Goal: Information Seeking & Learning: Learn about a topic

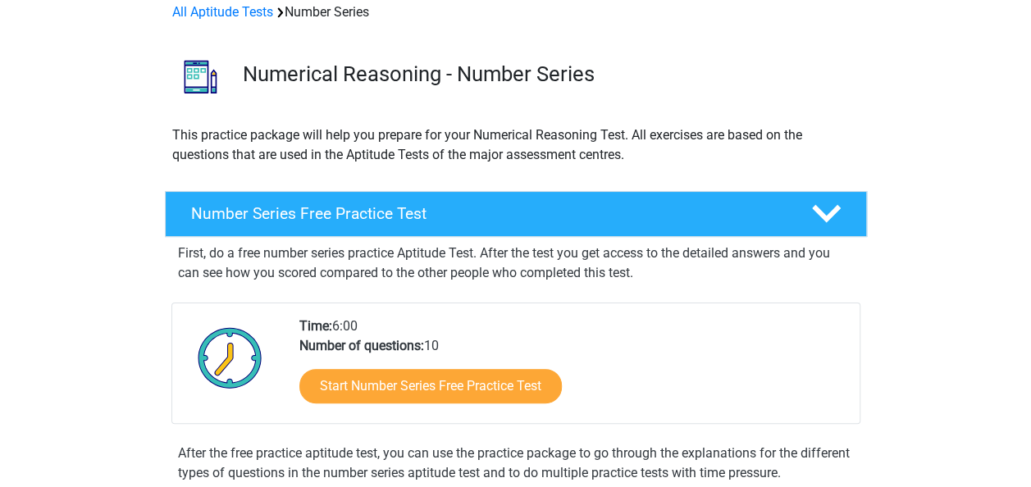
scroll to position [82, 0]
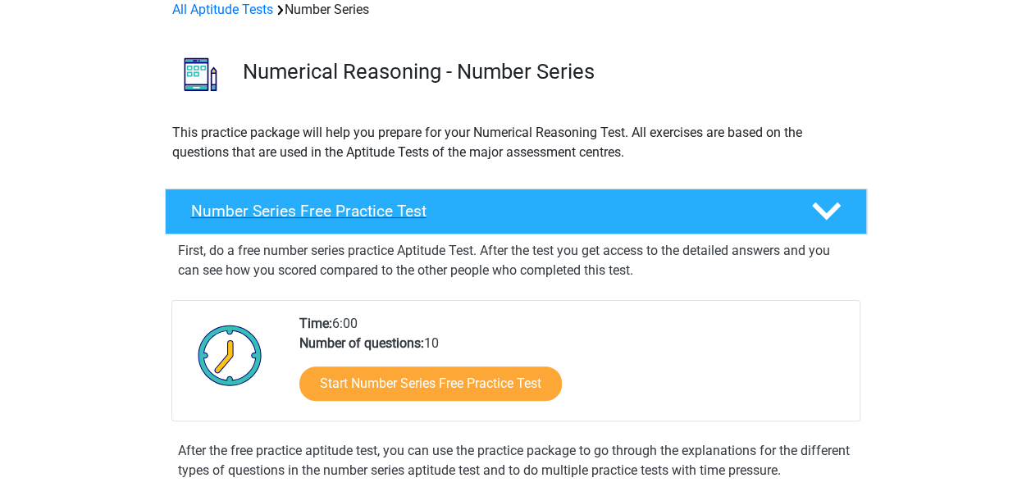
click at [421, 207] on h4 "Number Series Free Practice Test" at bounding box center [488, 211] width 594 height 19
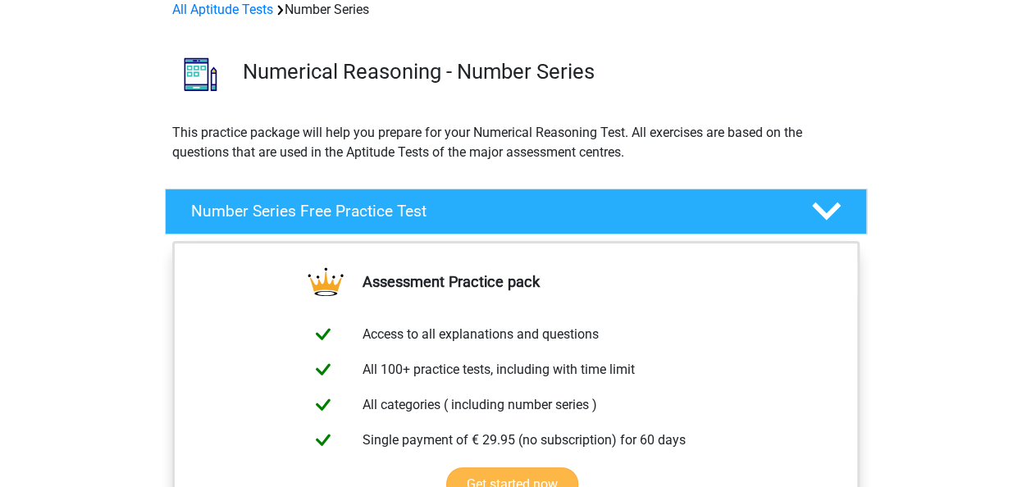
scroll to position [246, 0]
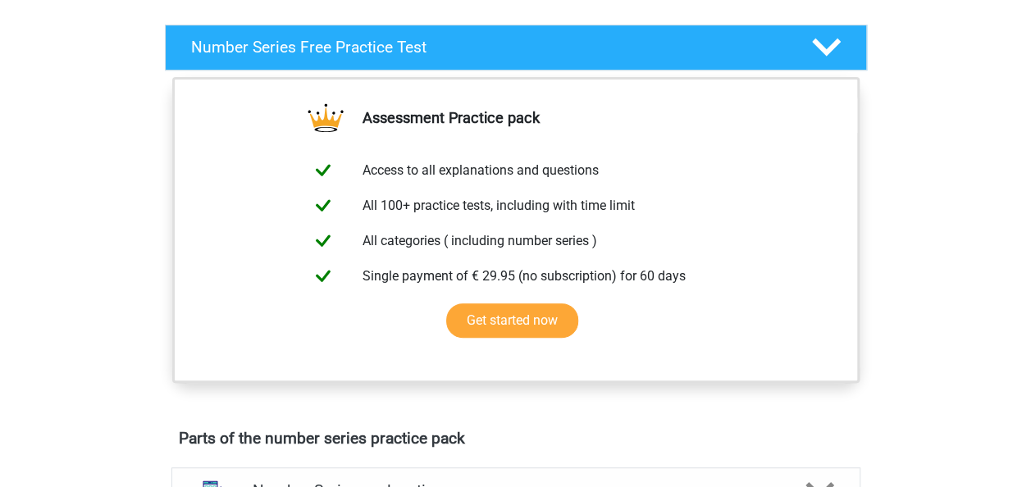
click at [840, 43] on div at bounding box center [824, 47] width 56 height 29
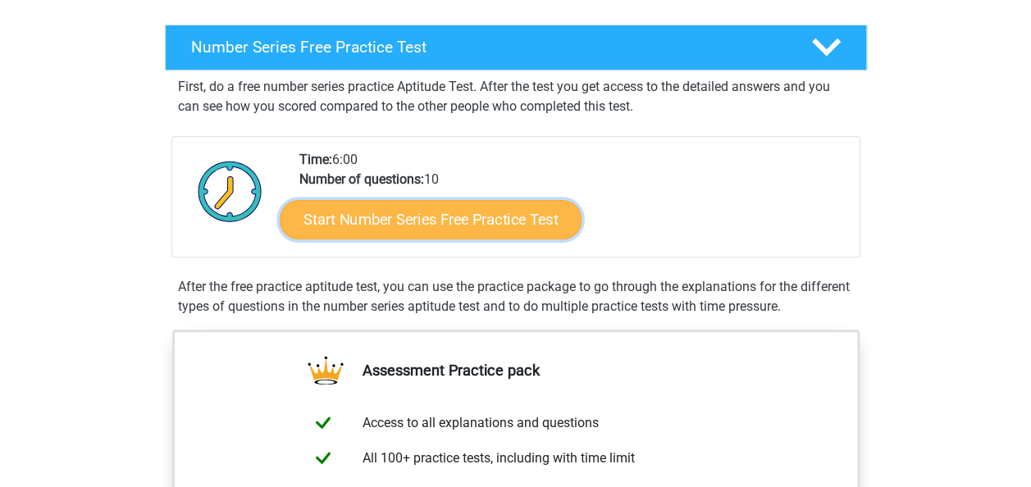
click at [512, 212] on link "Start Number Series Free Practice Test" at bounding box center [431, 218] width 302 height 39
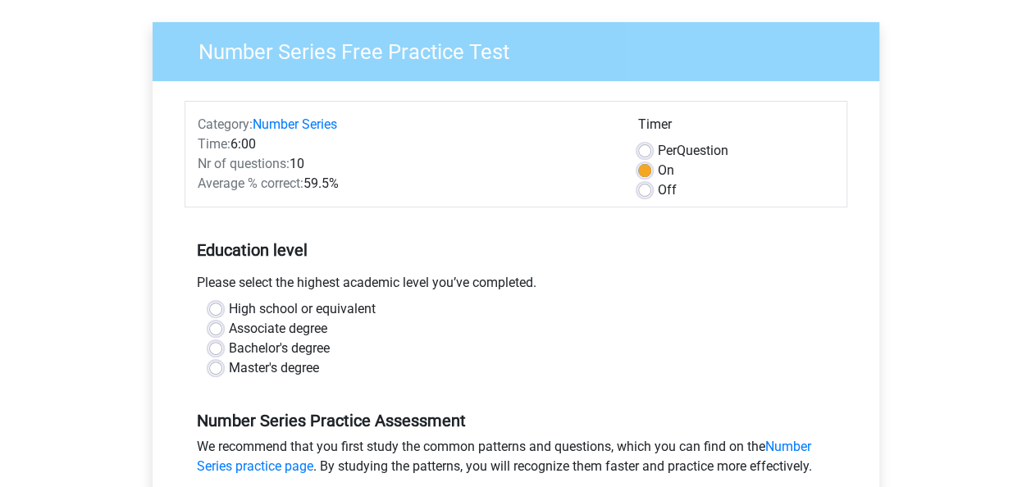
scroll to position [164, 0]
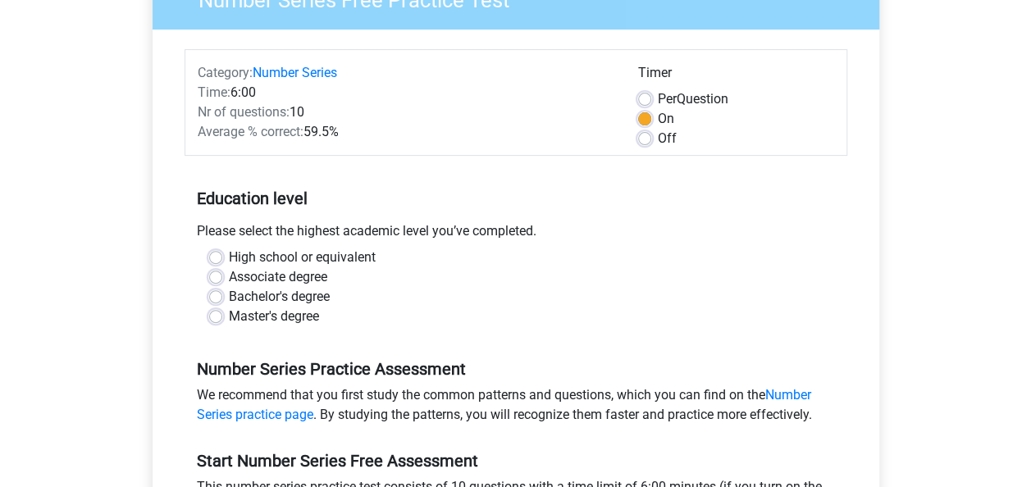
click at [225, 296] on div "Bachelor's degree" at bounding box center [515, 297] width 613 height 20
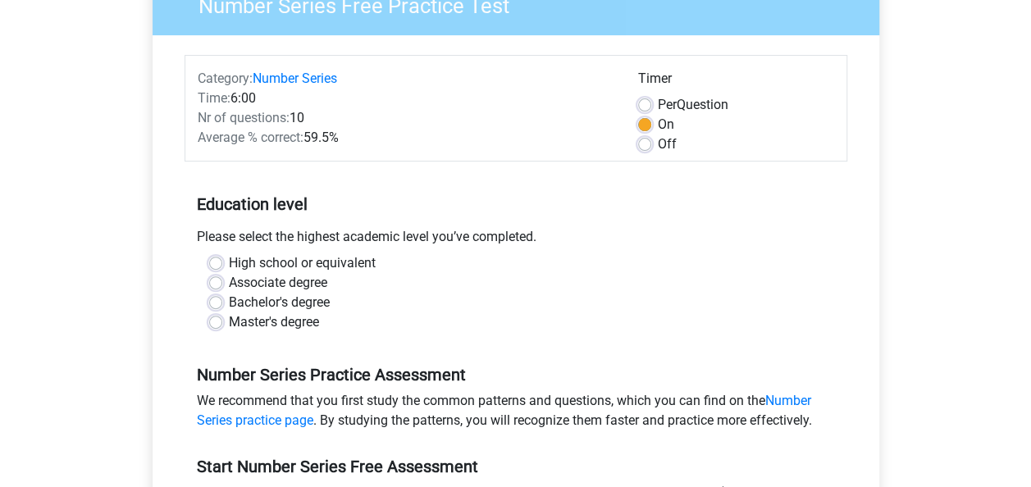
scroll to position [82, 0]
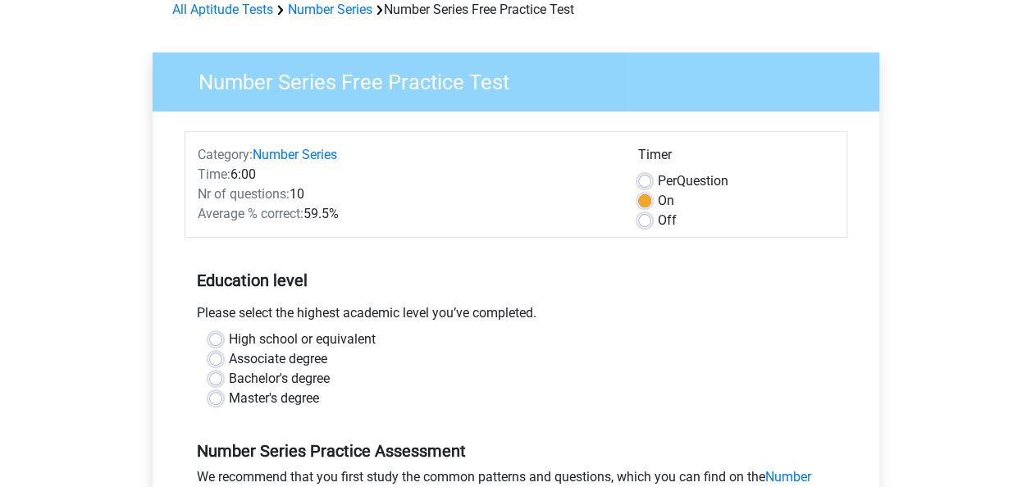
click at [658, 221] on label "Off" at bounding box center [667, 221] width 19 height 20
click at [648, 221] on input "Off" at bounding box center [644, 219] width 13 height 16
radio input "true"
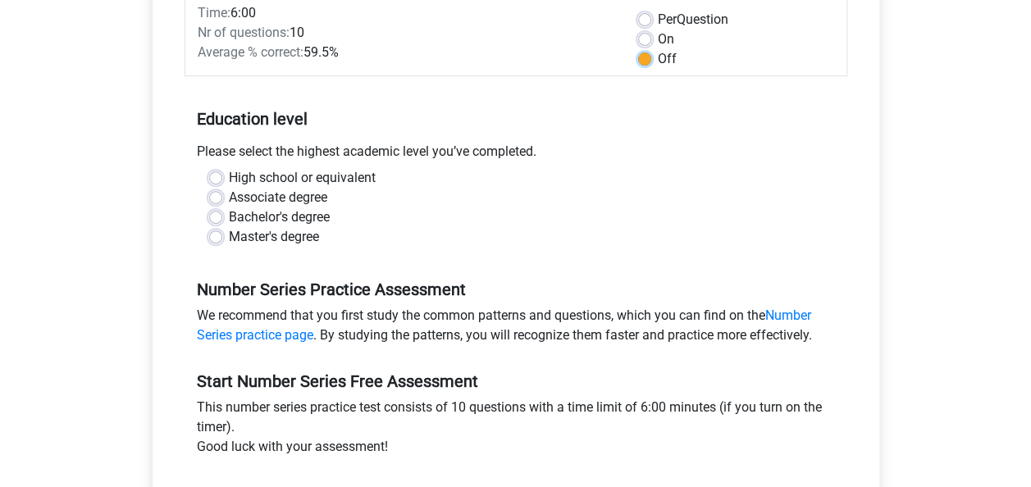
scroll to position [246, 0]
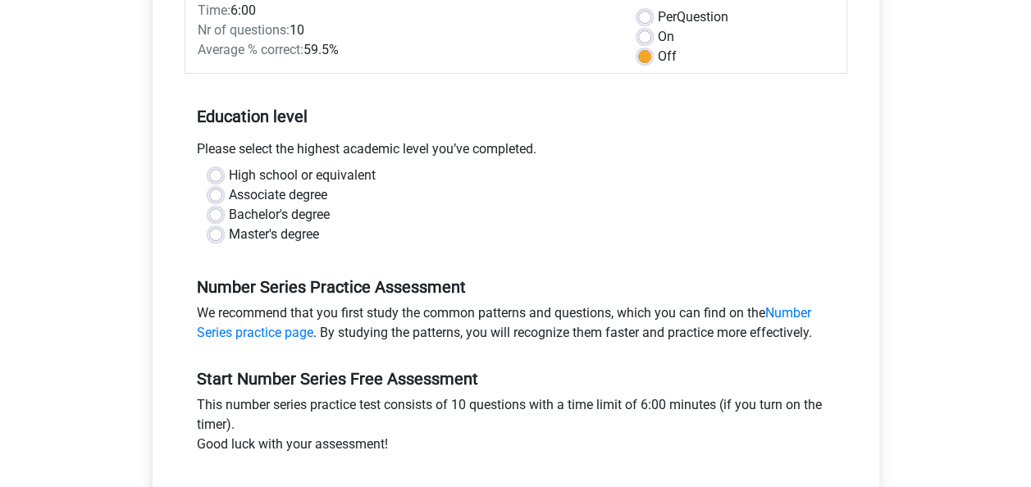
click at [229, 209] on label "Bachelor's degree" at bounding box center [279, 215] width 101 height 20
click at [217, 209] on input "Bachelor's degree" at bounding box center [215, 213] width 13 height 16
radio input "true"
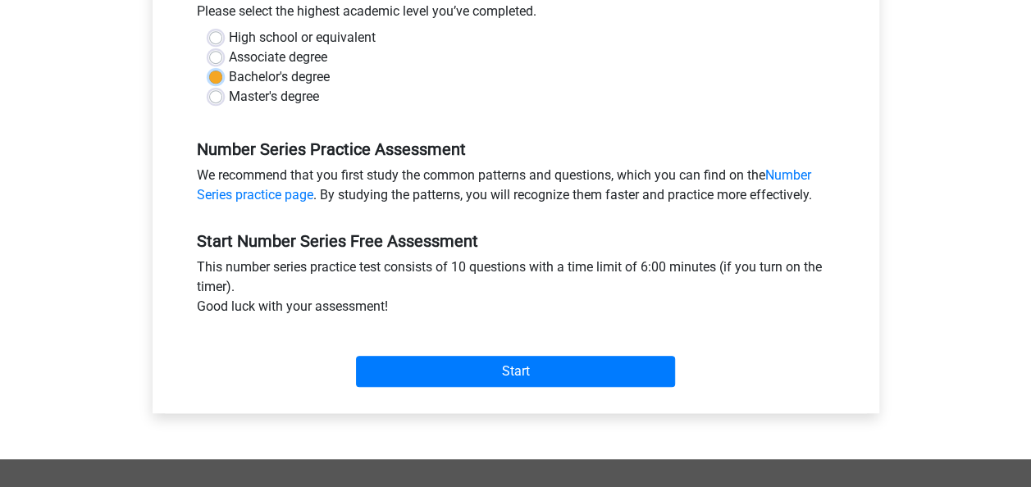
scroll to position [410, 0]
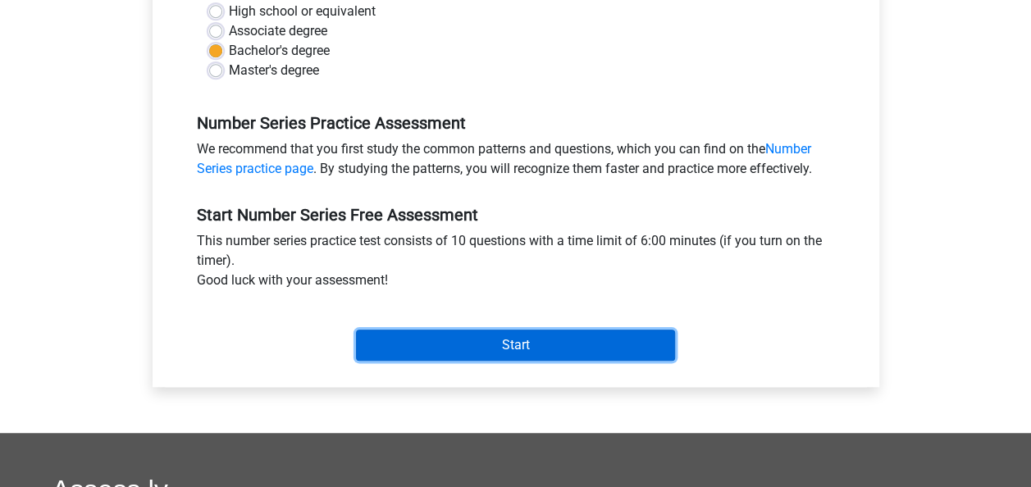
click at [528, 348] on input "Start" at bounding box center [515, 345] width 319 height 31
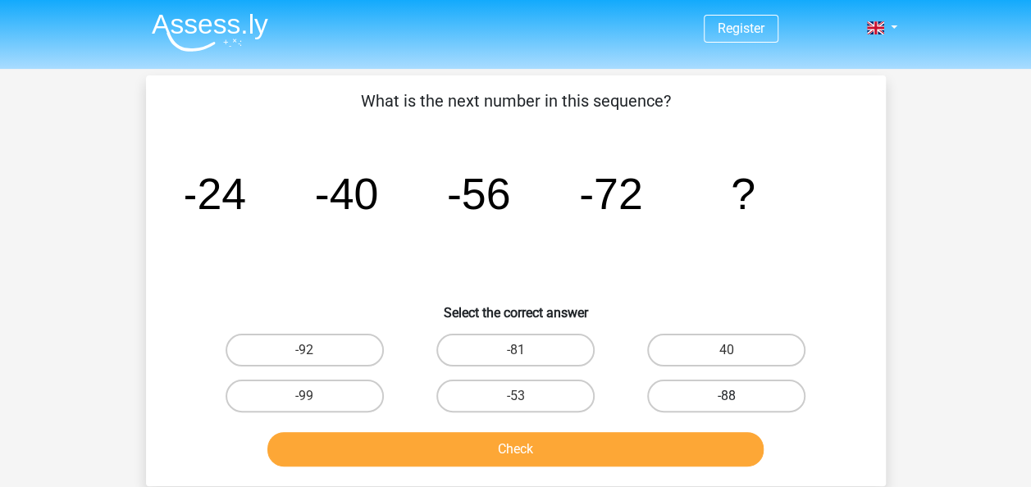
click at [669, 388] on label "-88" at bounding box center [726, 396] width 158 height 33
click at [726, 396] on input "-88" at bounding box center [731, 401] width 11 height 11
radio input "true"
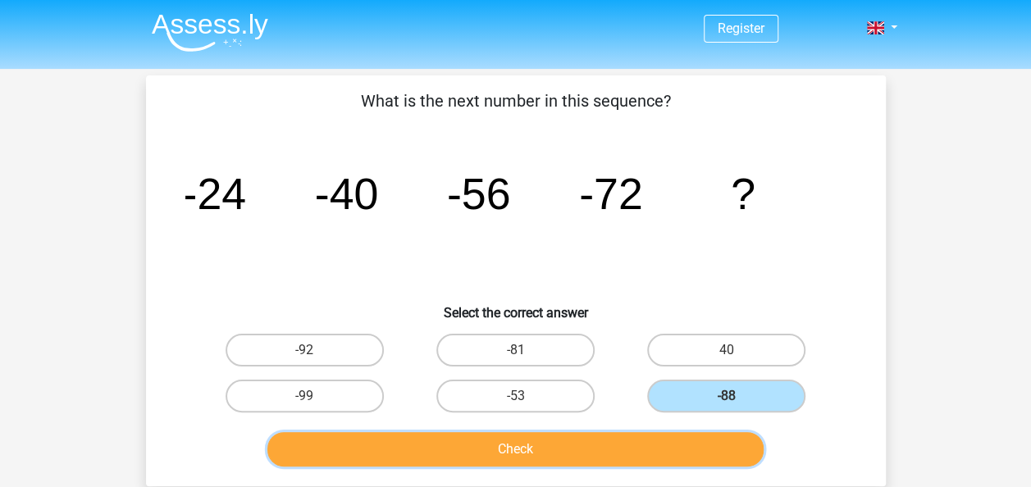
click at [601, 451] on button "Check" at bounding box center [515, 449] width 496 height 34
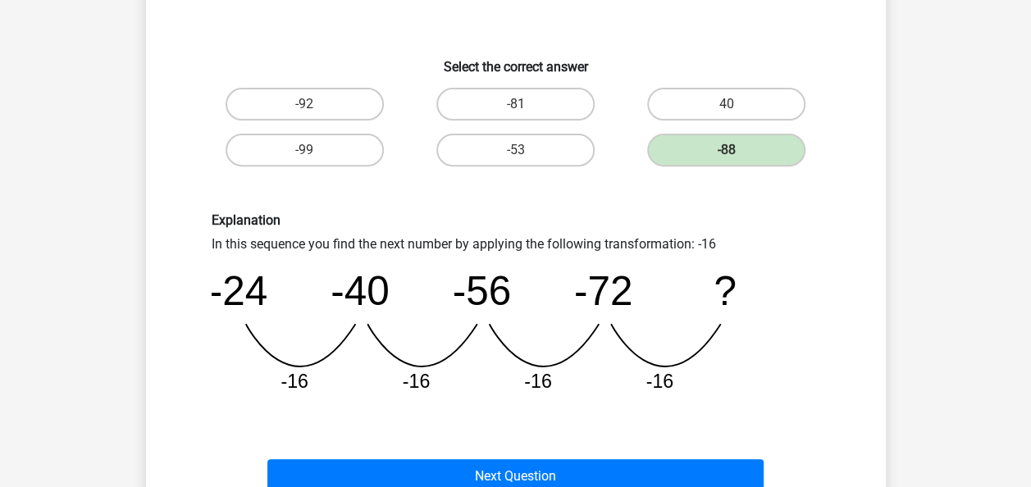
scroll to position [164, 0]
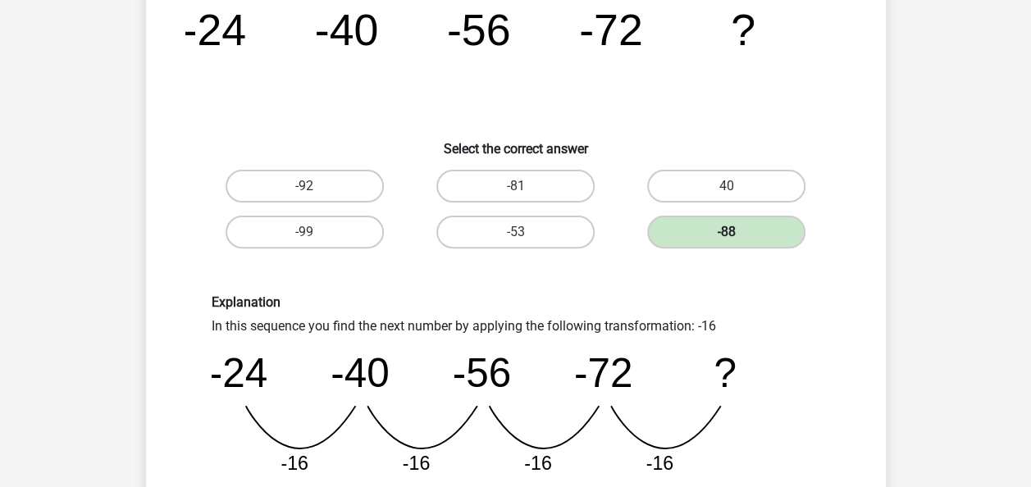
click at [748, 230] on label "-88" at bounding box center [726, 232] width 158 height 33
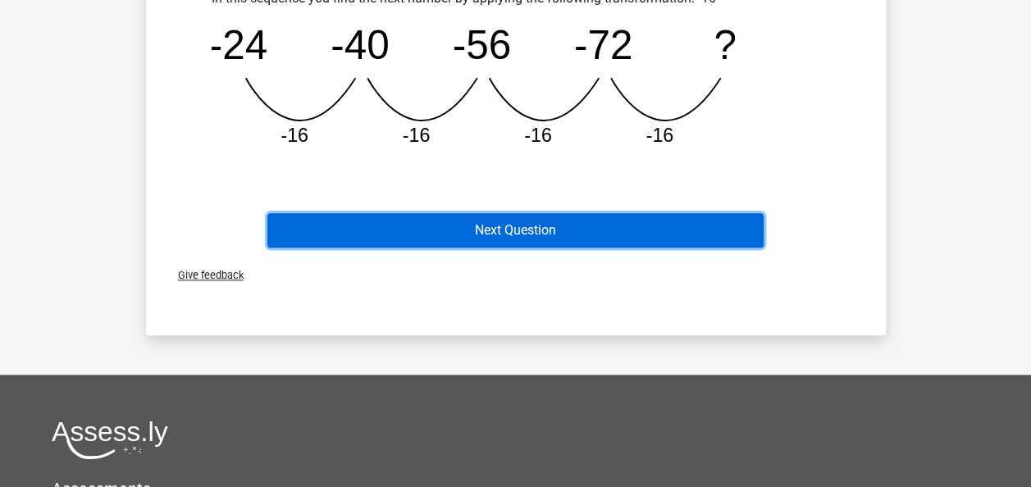
click at [678, 241] on button "Next Question" at bounding box center [515, 230] width 496 height 34
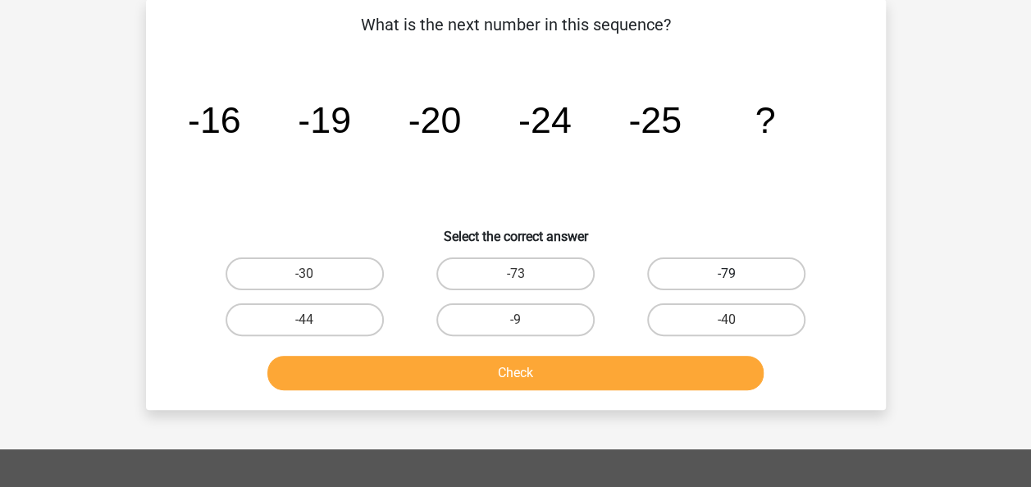
scroll to position [75, 0]
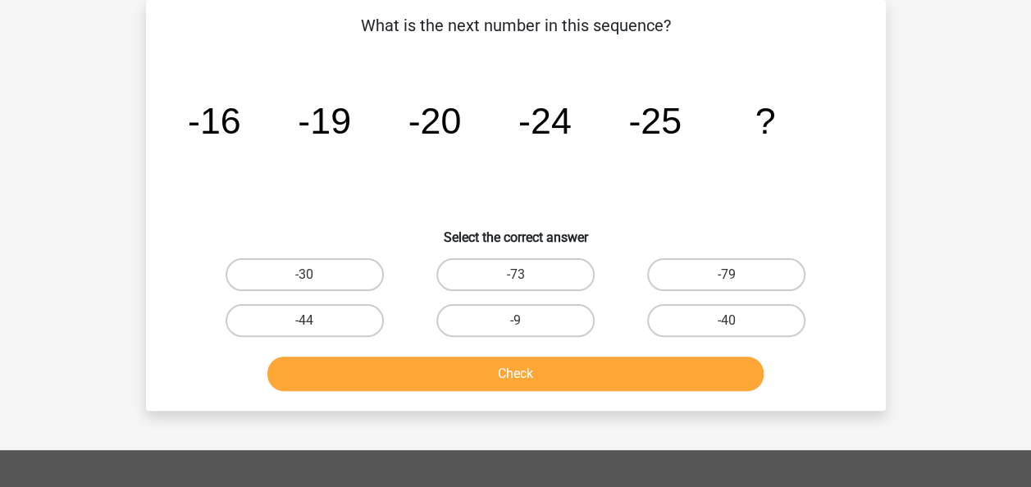
click at [585, 366] on button "Check" at bounding box center [515, 374] width 496 height 34
click at [663, 205] on icon "image/svg+xml -16 -19 -20 -24 -25 ?" at bounding box center [515, 134] width 661 height 166
click at [362, 272] on label "-30" at bounding box center [304, 274] width 158 height 33
click at [315, 275] on input "-30" at bounding box center [309, 280] width 11 height 11
radio input "true"
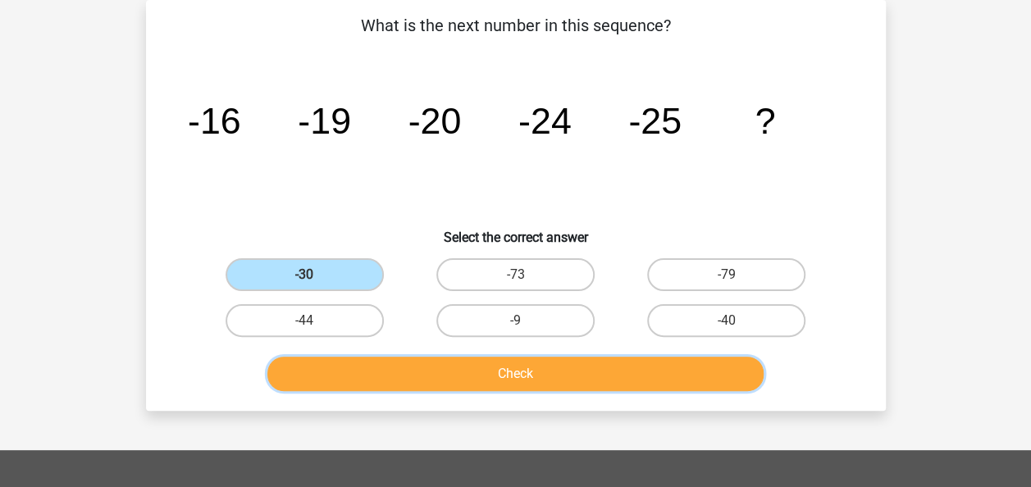
click at [533, 367] on button "Check" at bounding box center [515, 374] width 496 height 34
click at [339, 275] on label "-30" at bounding box center [304, 274] width 158 height 33
click at [315, 275] on input "-30" at bounding box center [309, 280] width 11 height 11
click at [339, 275] on label "-30" at bounding box center [304, 274] width 158 height 33
click at [315, 275] on input "-30" at bounding box center [309, 280] width 11 height 11
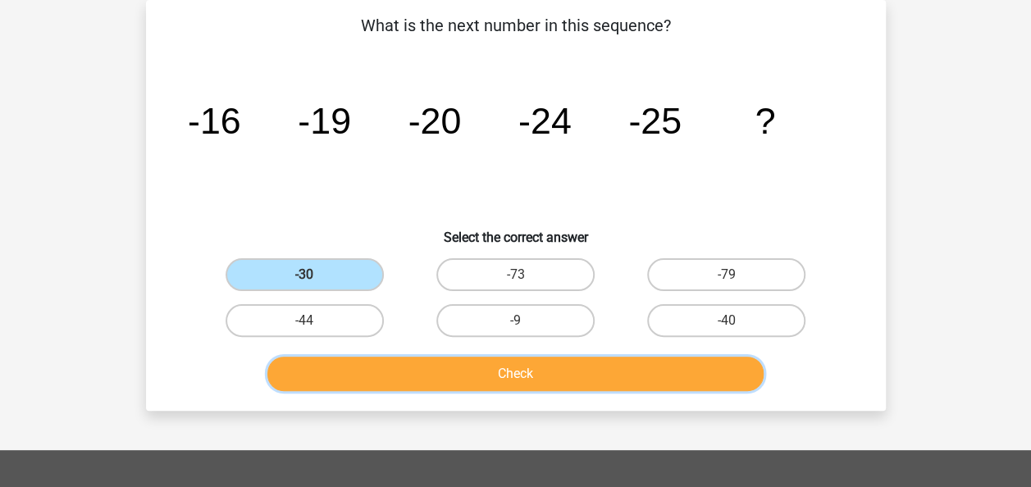
click at [427, 376] on button "Check" at bounding box center [515, 374] width 496 height 34
click at [471, 272] on label "-73" at bounding box center [515, 274] width 158 height 33
click at [515, 275] on input "-73" at bounding box center [520, 280] width 11 height 11
radio input "true"
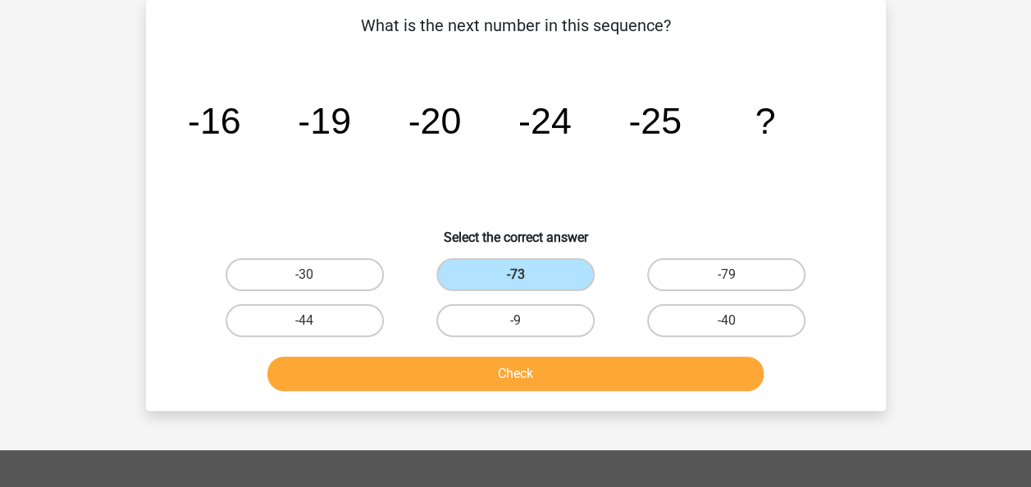
click at [494, 356] on div "Check" at bounding box center [515, 371] width 687 height 54
click at [503, 315] on label "-9" at bounding box center [515, 320] width 158 height 33
click at [515, 321] on input "-9" at bounding box center [520, 326] width 11 height 11
radio input "true"
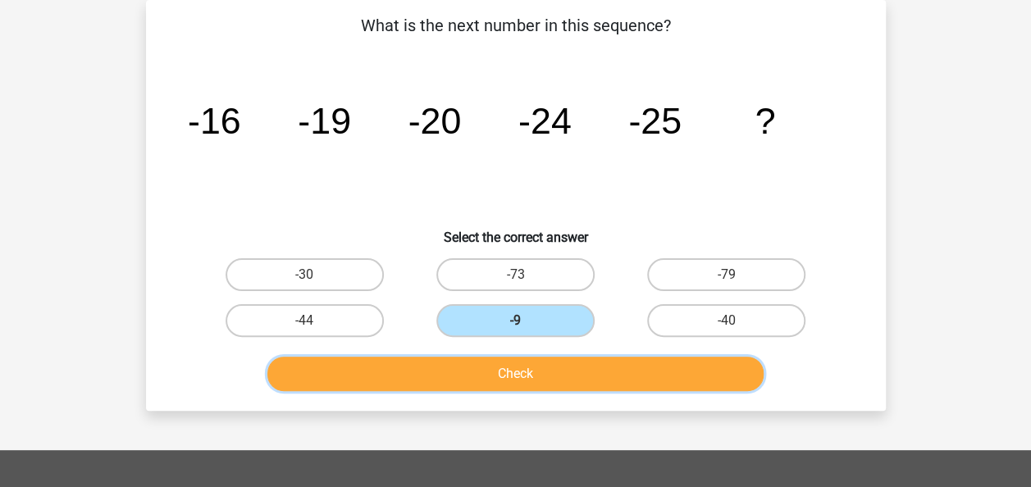
click at [514, 377] on button "Check" at bounding box center [515, 374] width 496 height 34
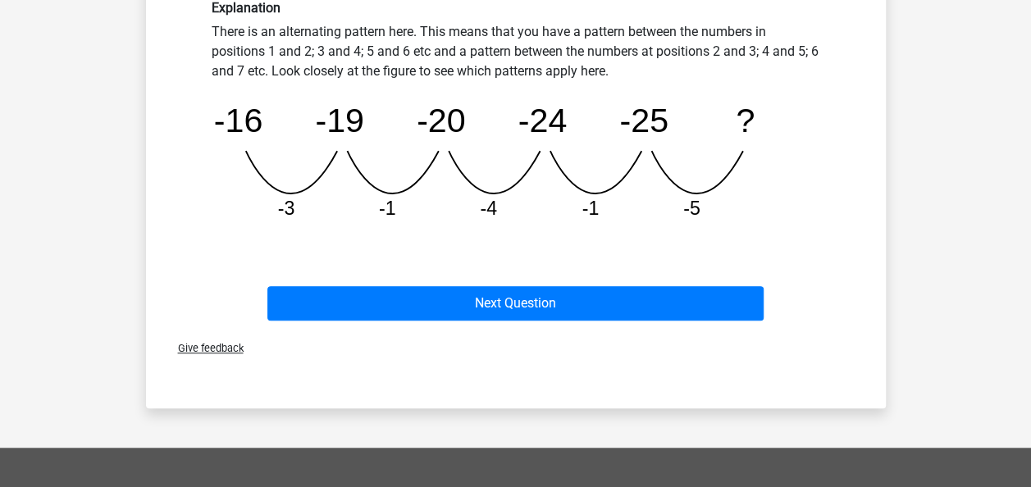
scroll to position [485, 0]
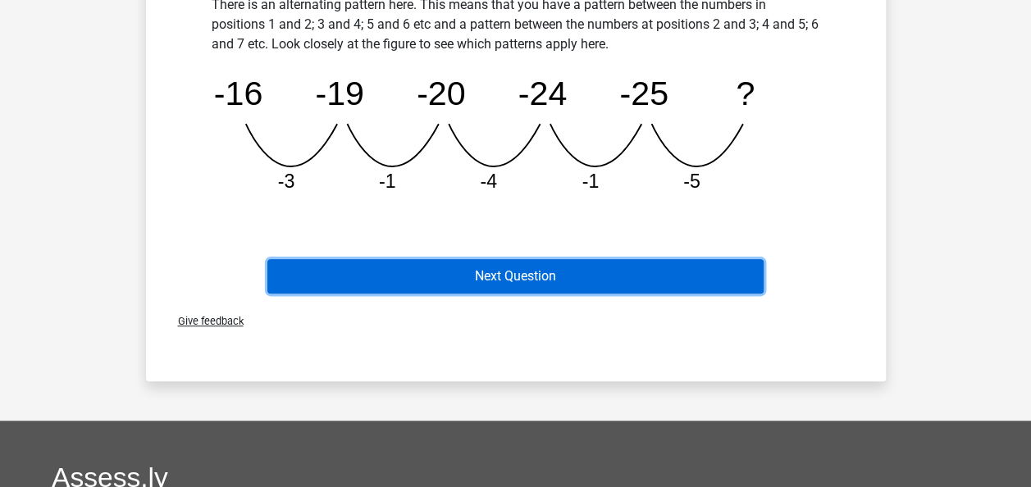
click at [558, 280] on button "Next Question" at bounding box center [515, 276] width 496 height 34
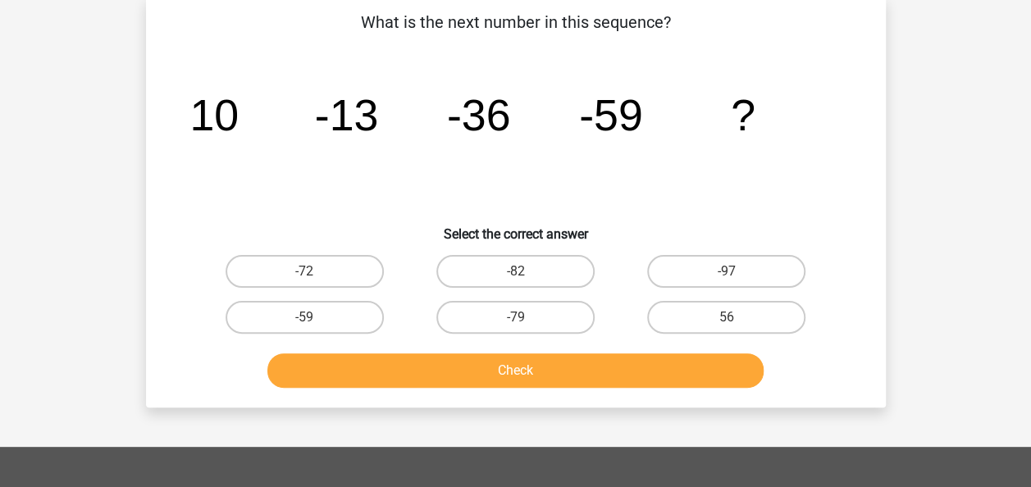
scroll to position [75, 0]
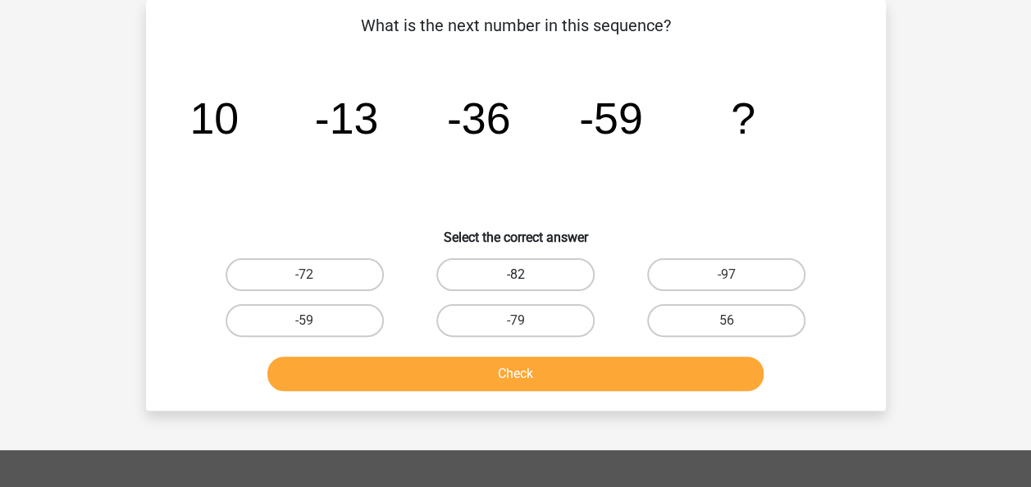
click at [562, 279] on label "-82" at bounding box center [515, 274] width 158 height 33
click at [526, 279] on input "-82" at bounding box center [520, 280] width 11 height 11
radio input "true"
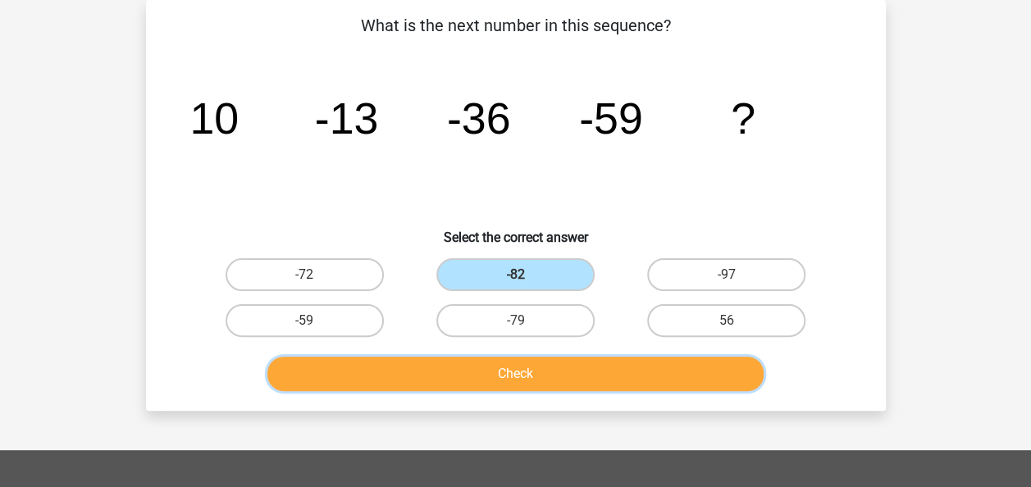
click at [584, 373] on button "Check" at bounding box center [515, 374] width 496 height 34
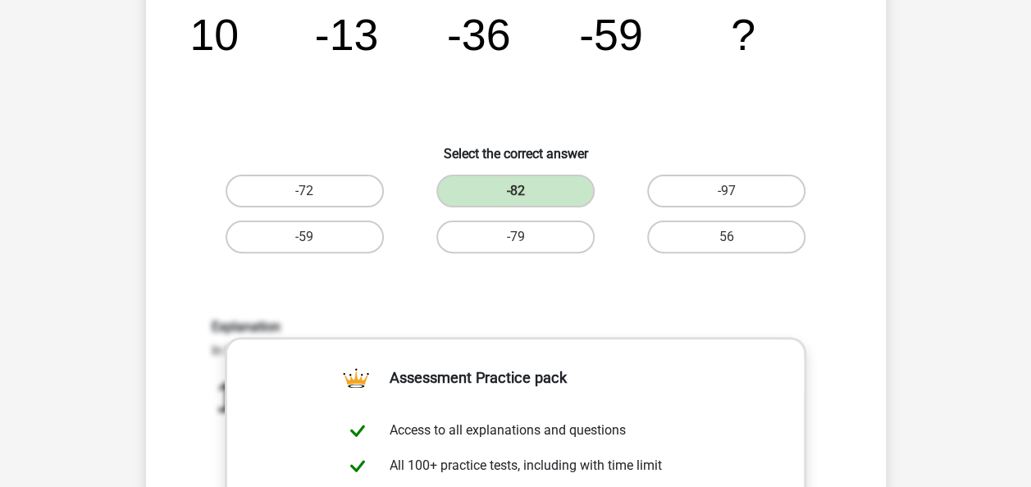
scroll to position [157, 0]
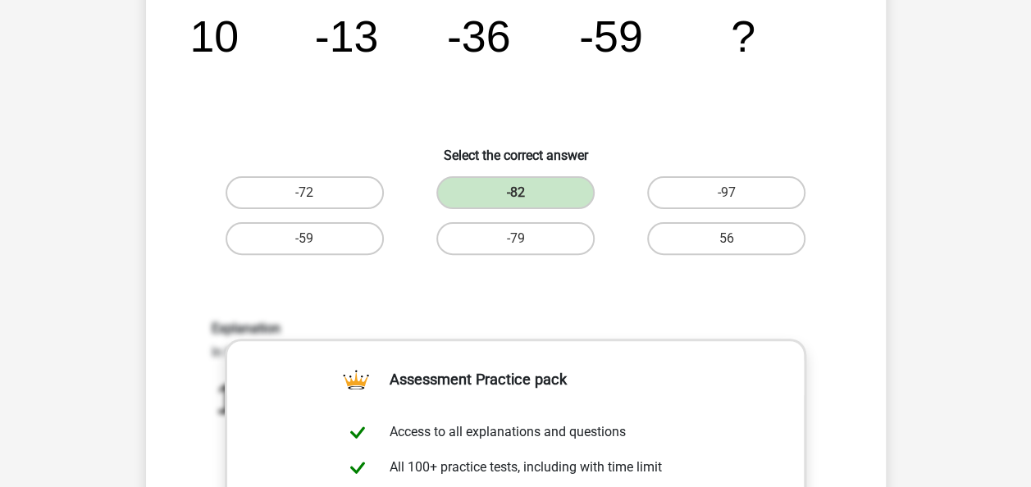
click at [866, 144] on div "What is the next number in this sequence? image/svg+xml 10 -13 -36 -59 ? Select…" at bounding box center [516, 387] width 726 height 913
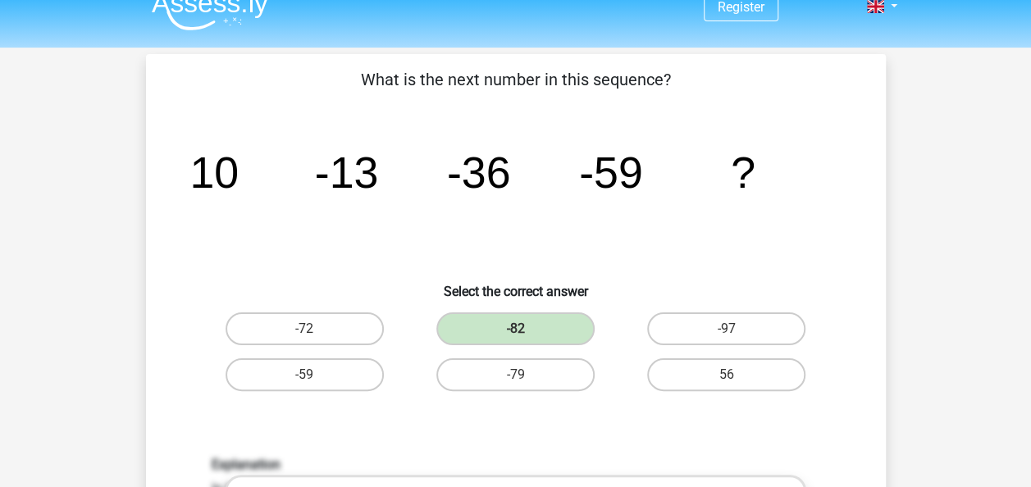
scroll to position [0, 0]
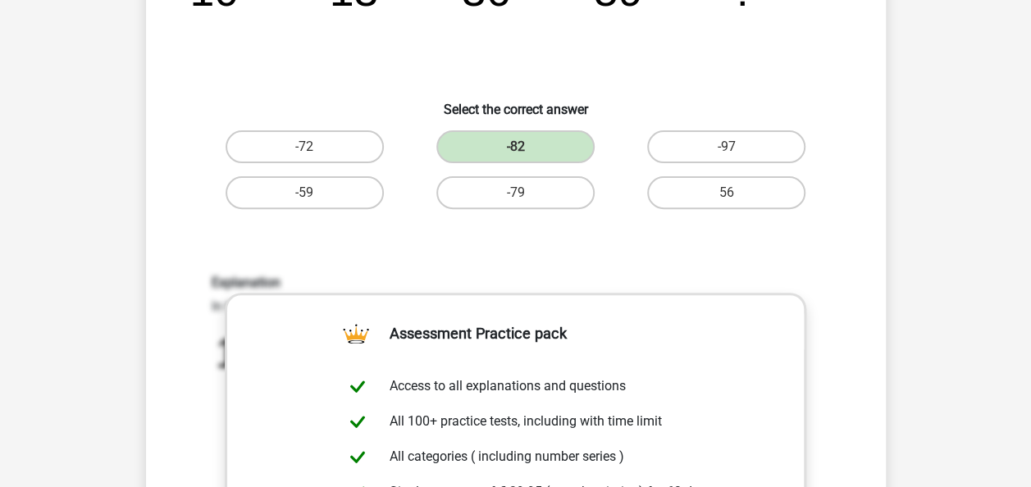
scroll to position [82, 0]
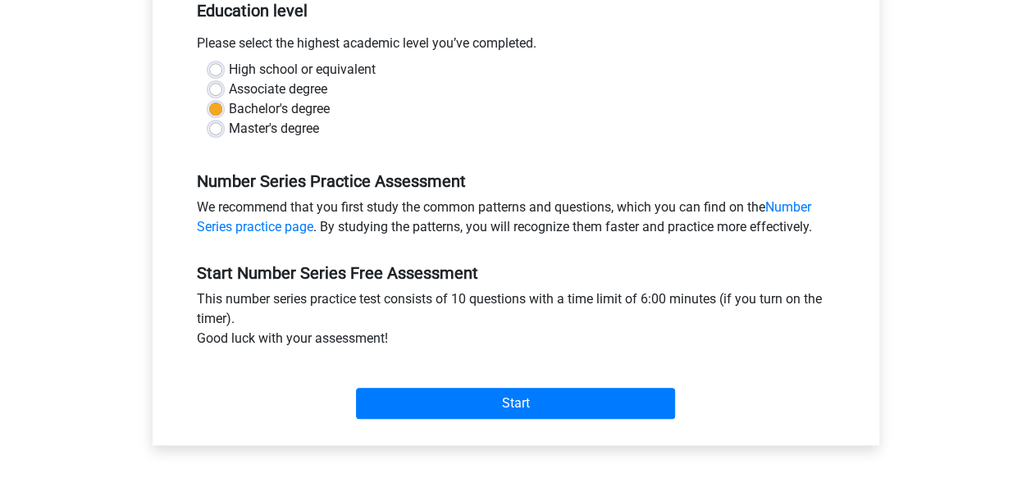
scroll to position [410, 0]
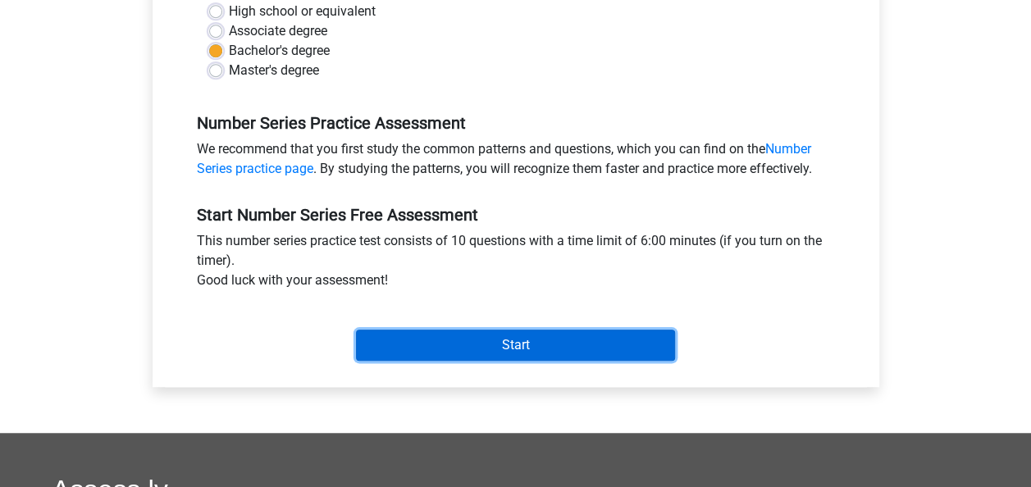
click at [510, 349] on input "Start" at bounding box center [515, 345] width 319 height 31
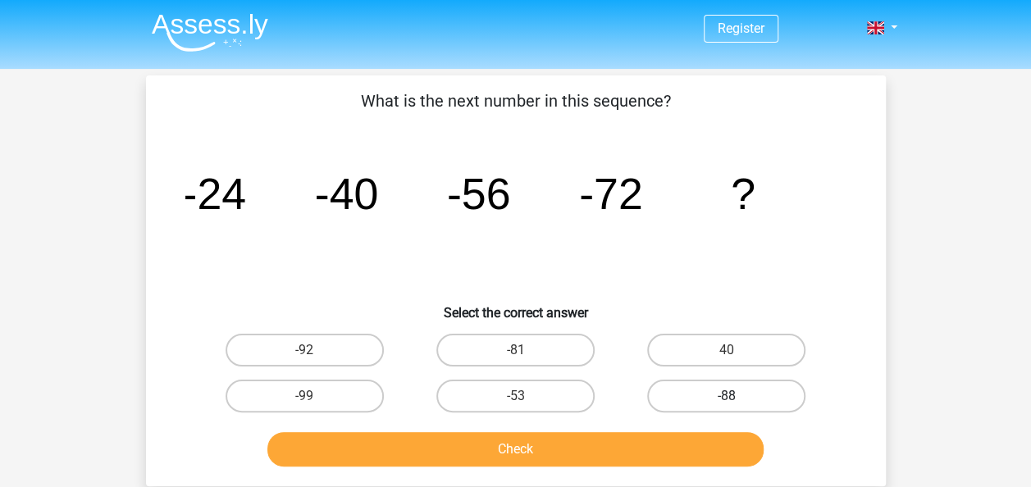
click at [695, 389] on label "-88" at bounding box center [726, 396] width 158 height 33
click at [726, 396] on input "-88" at bounding box center [731, 401] width 11 height 11
radio input "true"
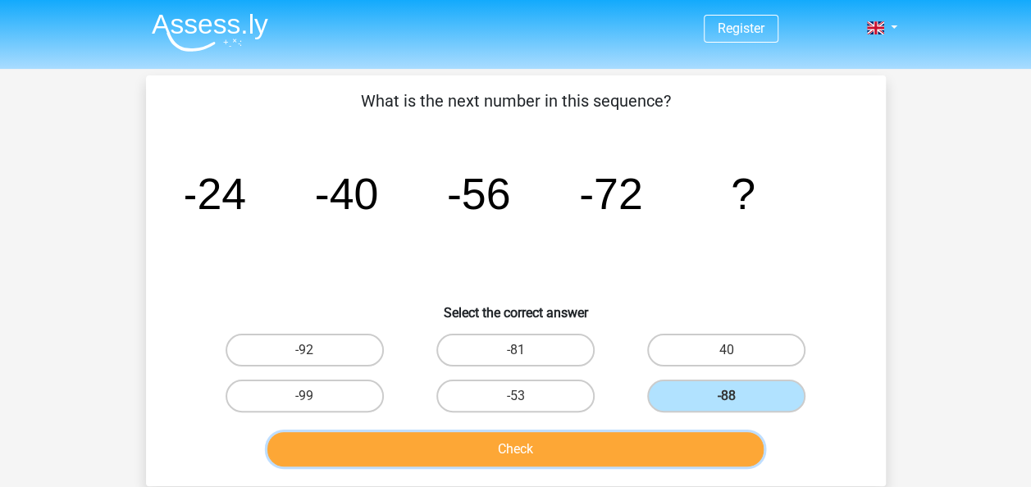
click at [622, 448] on button "Check" at bounding box center [515, 449] width 496 height 34
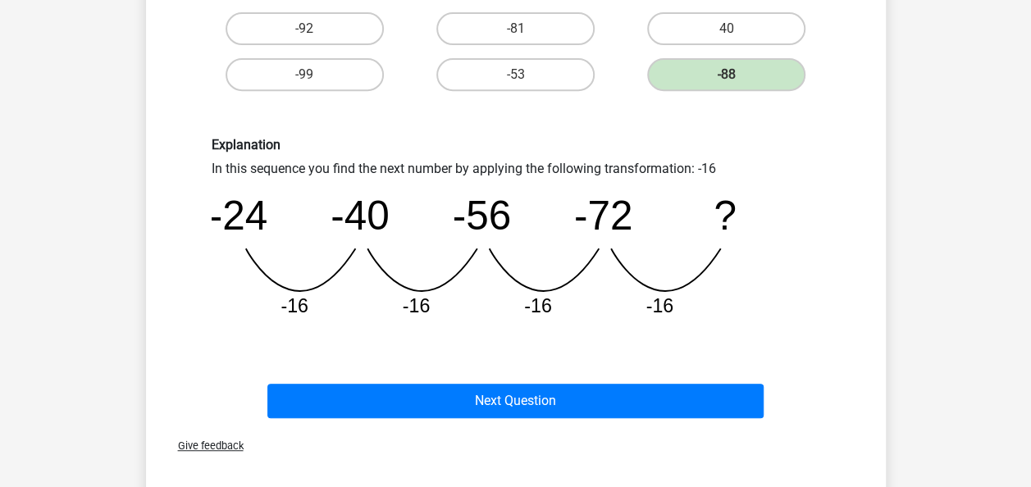
scroll to position [323, 0]
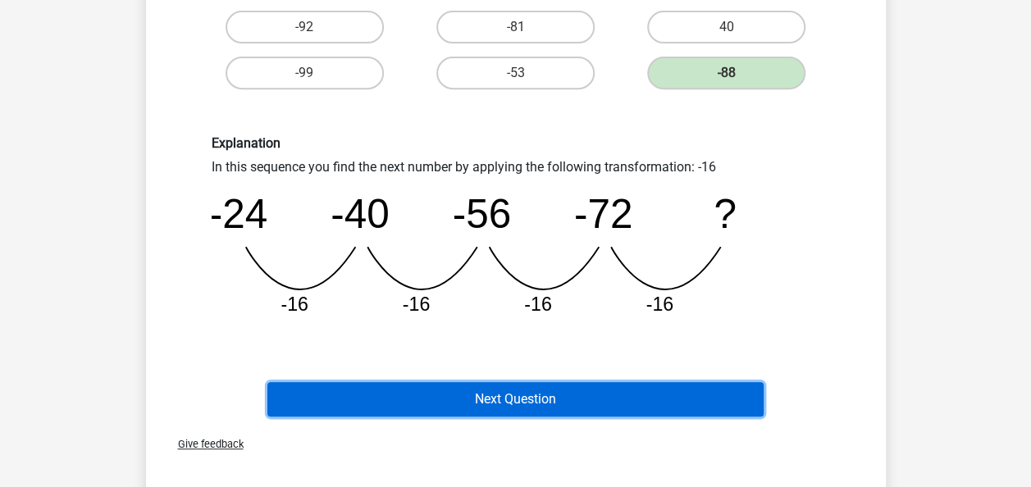
click at [651, 402] on button "Next Question" at bounding box center [515, 399] width 496 height 34
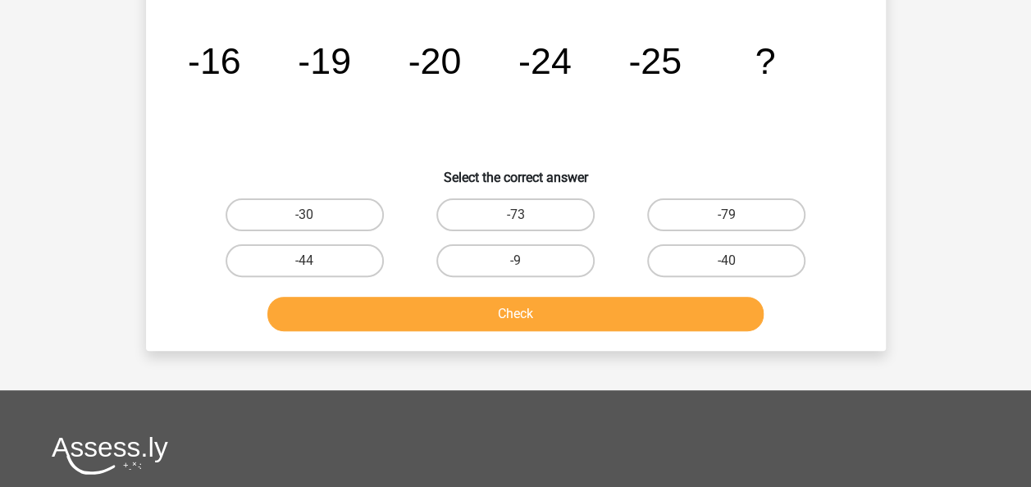
scroll to position [75, 0]
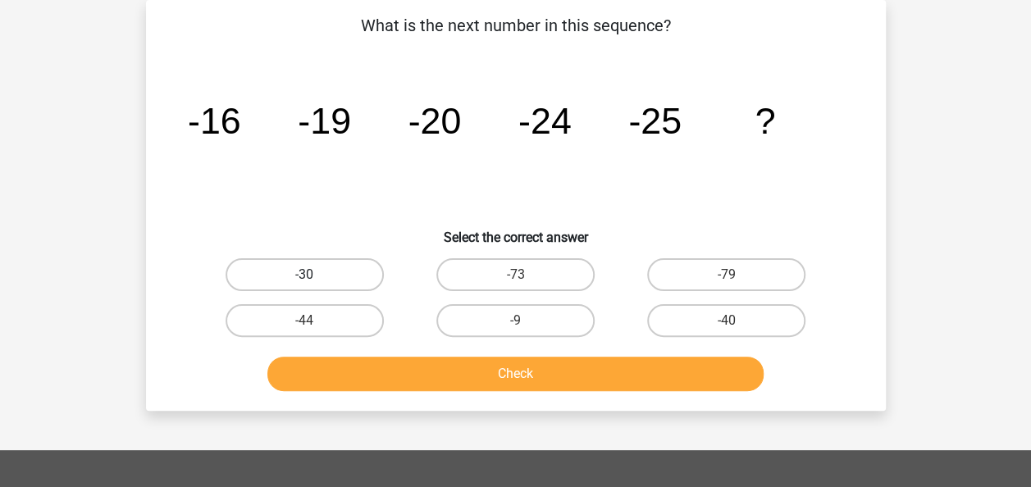
click at [349, 280] on label "-30" at bounding box center [304, 274] width 158 height 33
